Goal: Unclear

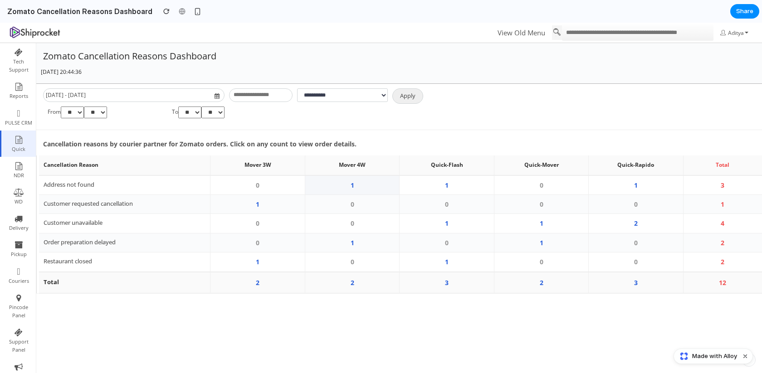
click at [368, 185] on td "1" at bounding box center [352, 186] width 94 height 20
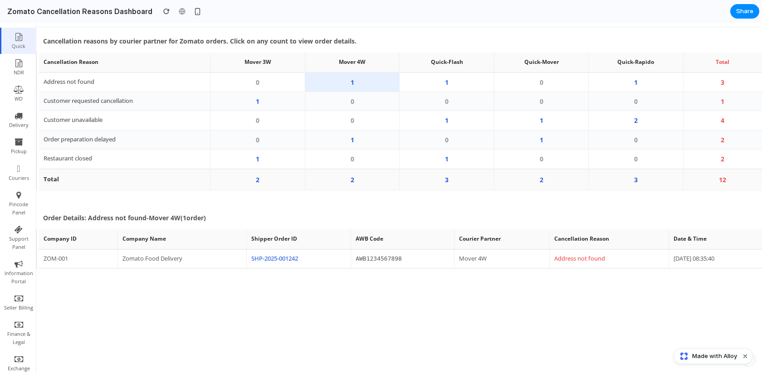
scroll to position [104, 0]
click at [379, 177] on td "2" at bounding box center [352, 178] width 94 height 21
click at [365, 186] on td "2" at bounding box center [352, 178] width 94 height 21
click at [359, 183] on td "2" at bounding box center [352, 178] width 94 height 21
click at [358, 182] on td "2" at bounding box center [352, 178] width 94 height 21
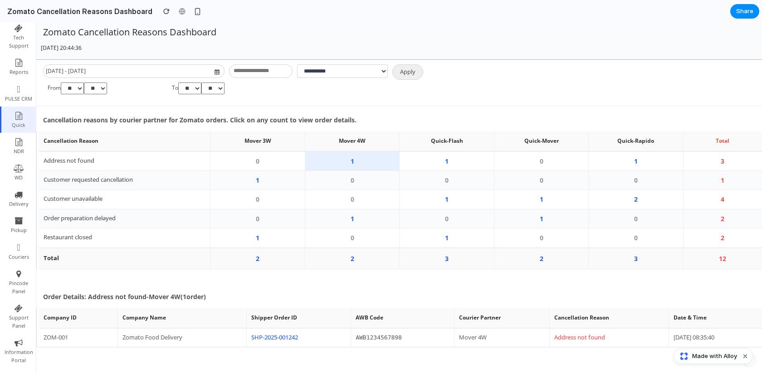
scroll to position [0, 0]
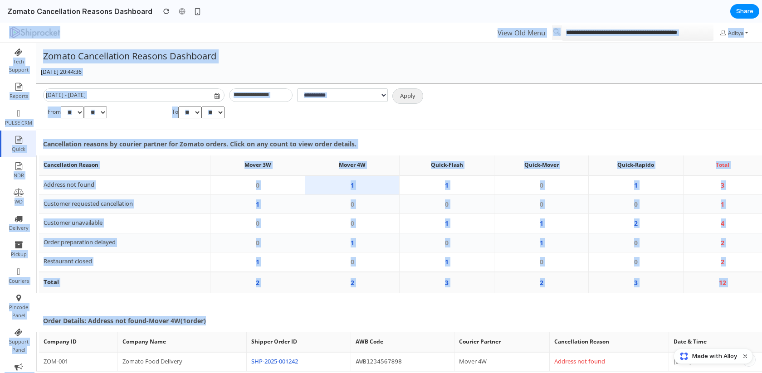
copy div "Lore Ips Dolo Sitame Consecte Adipis Elitsedd Eius Te Incididu Utla & Etdolor M…"
